Goal: Check status

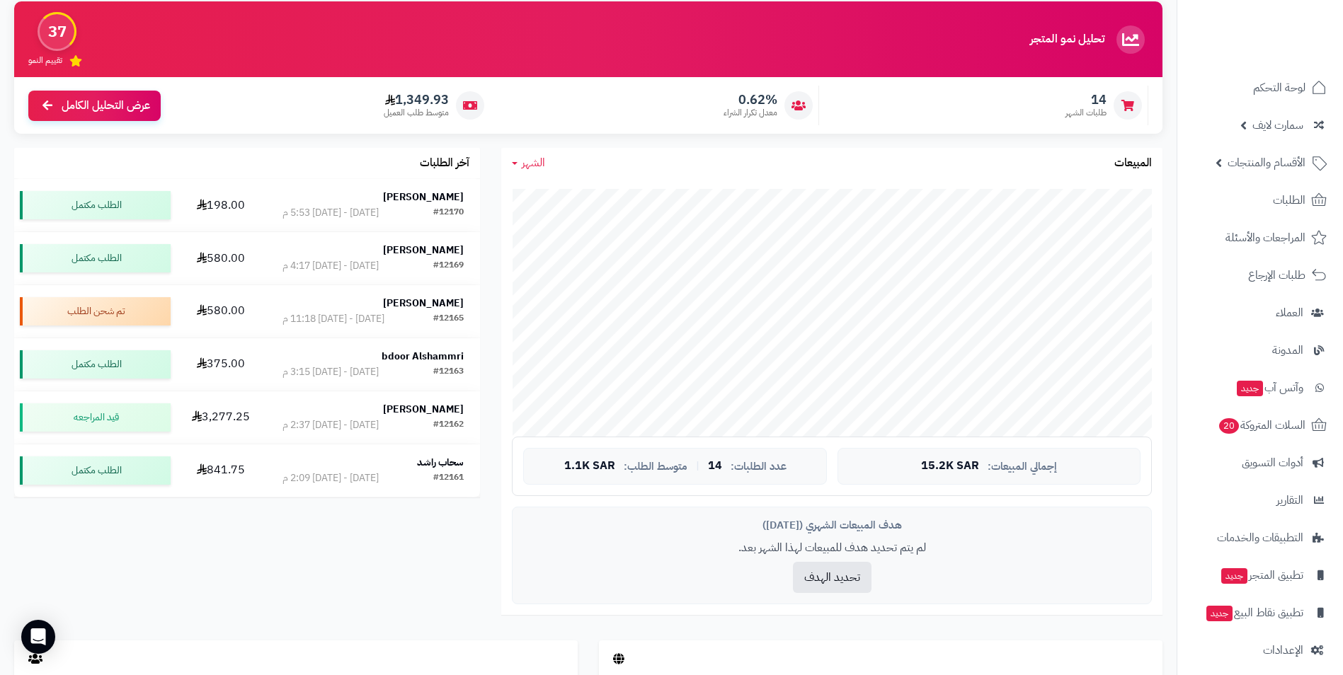
scroll to position [106, 0]
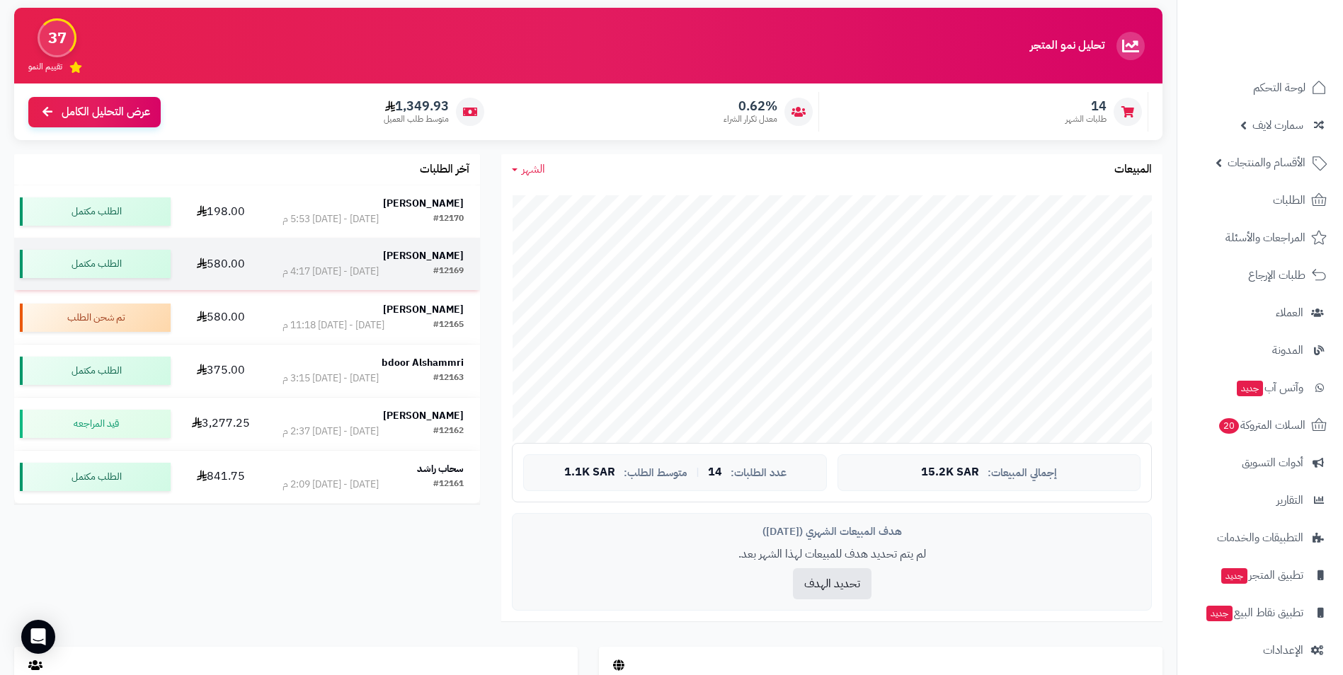
click at [433, 258] on strong "[PERSON_NAME]" at bounding box center [423, 256] width 81 height 15
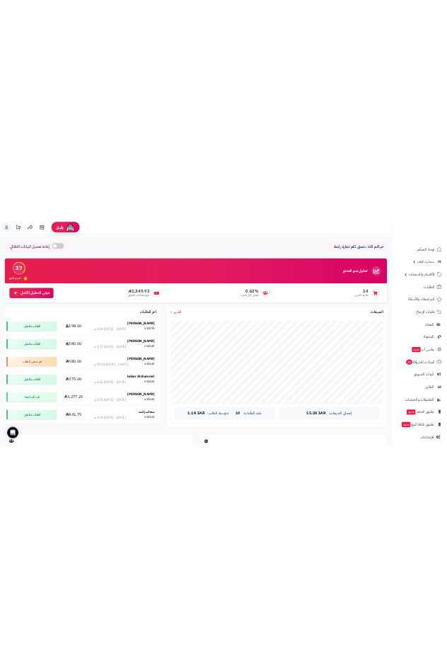
scroll to position [106, 0]
